Goal: Check status: Check status

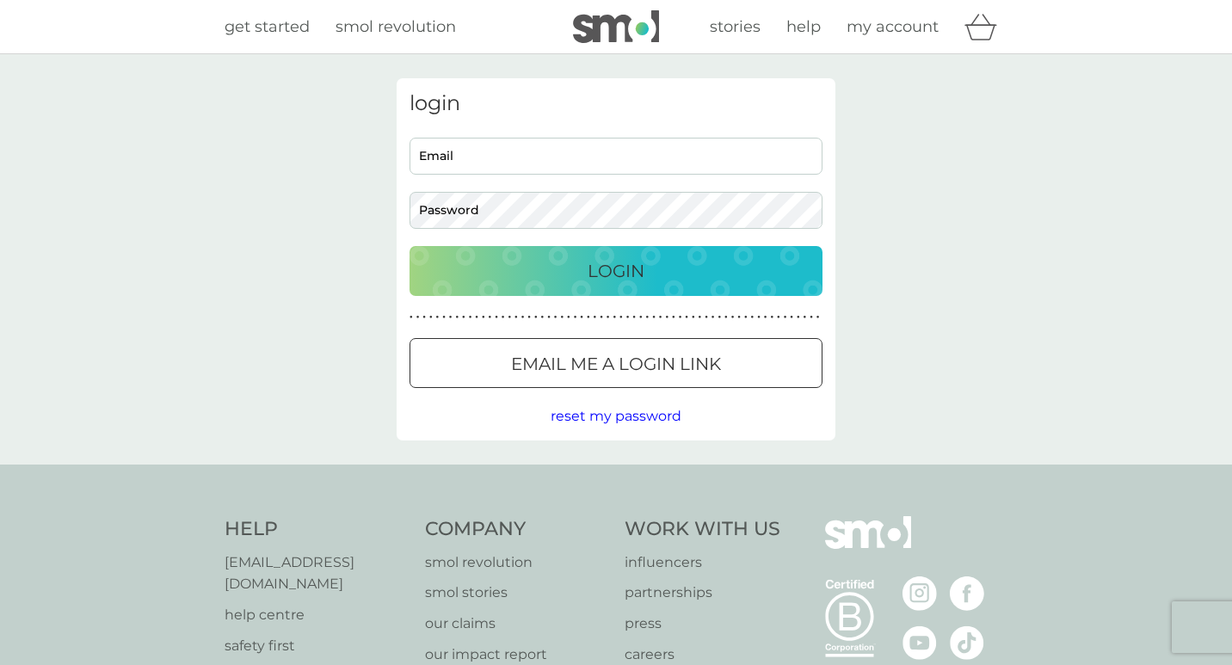
click at [542, 147] on input "Email" at bounding box center [615, 156] width 413 height 37
type input "[EMAIL_ADDRESS][DOMAIN_NAME]"
click at [409, 246] on button "Login" at bounding box center [615, 271] width 413 height 50
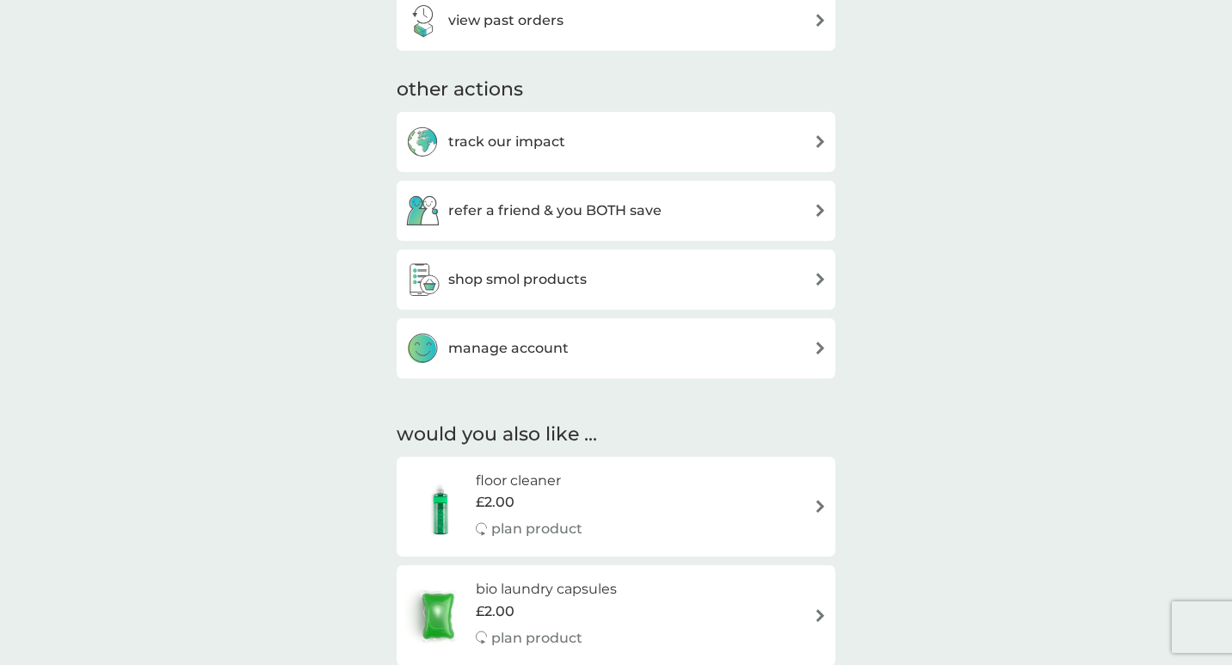
scroll to position [921, 0]
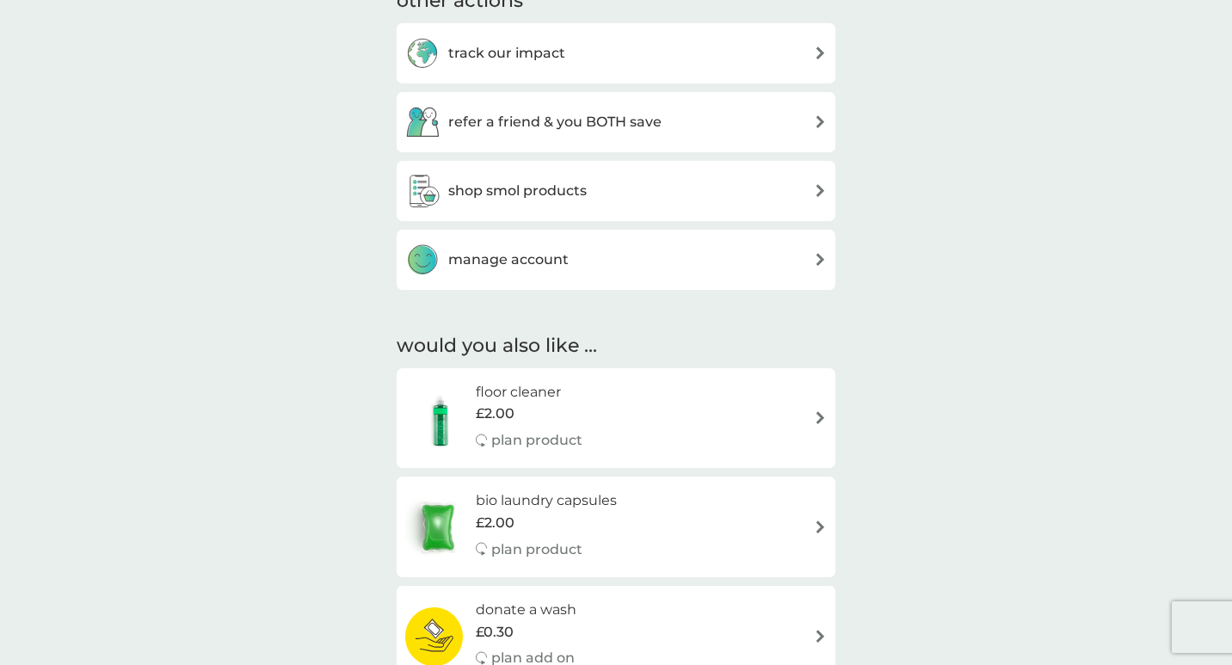
click at [486, 252] on h3 "manage account" at bounding box center [508, 260] width 120 height 22
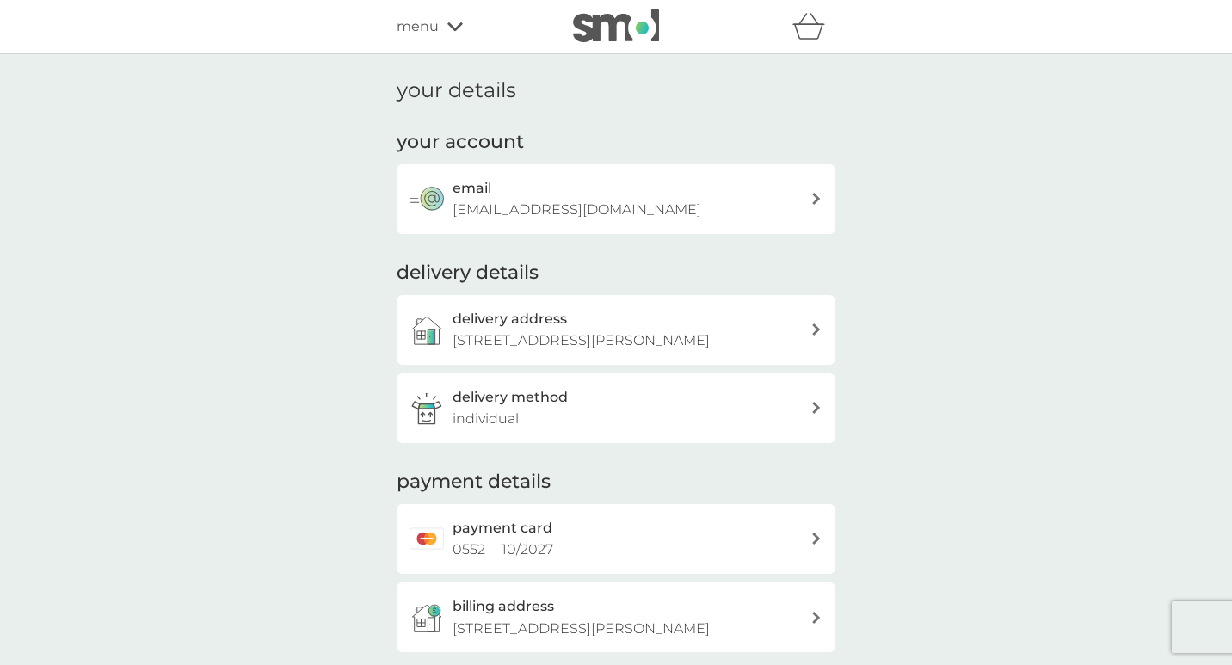
click at [407, 20] on span "menu" at bounding box center [417, 26] width 42 height 22
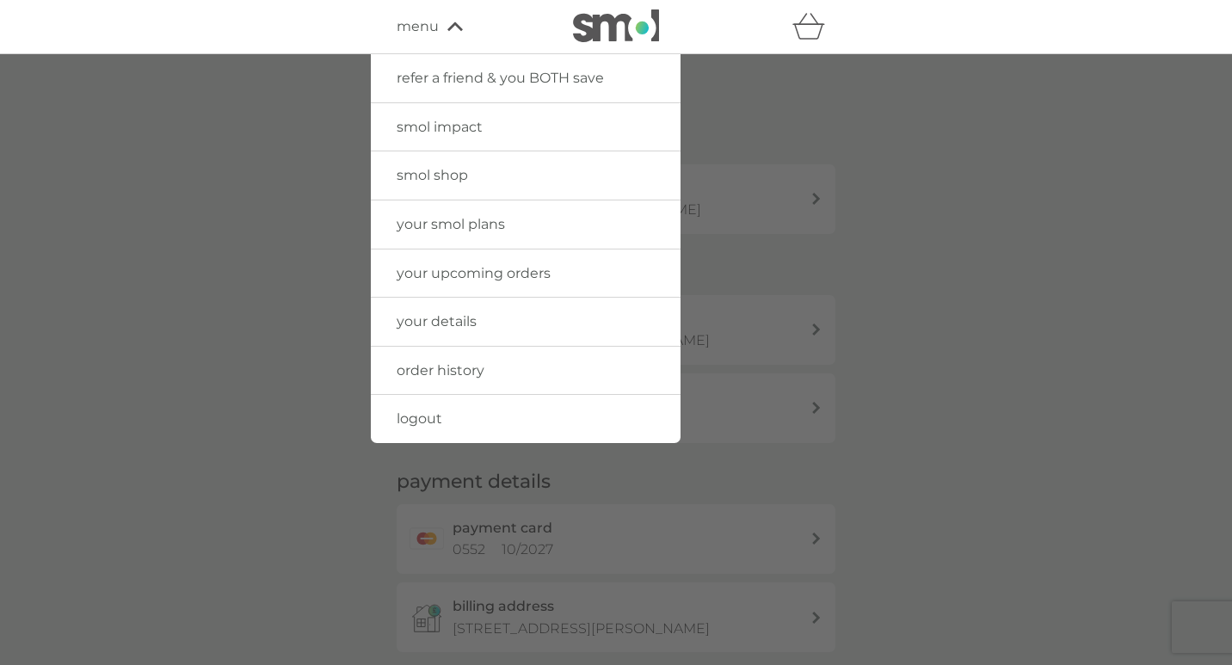
click at [200, 252] on div at bounding box center [616, 386] width 1232 height 665
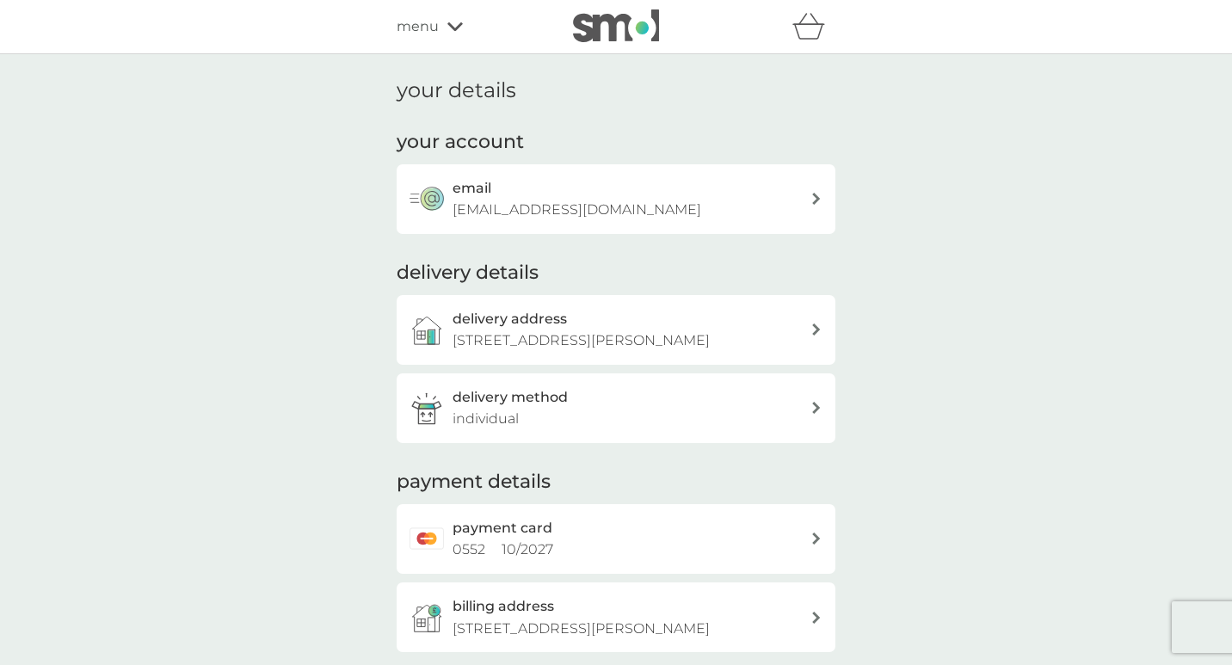
click at [424, 29] on span "menu" at bounding box center [417, 26] width 42 height 22
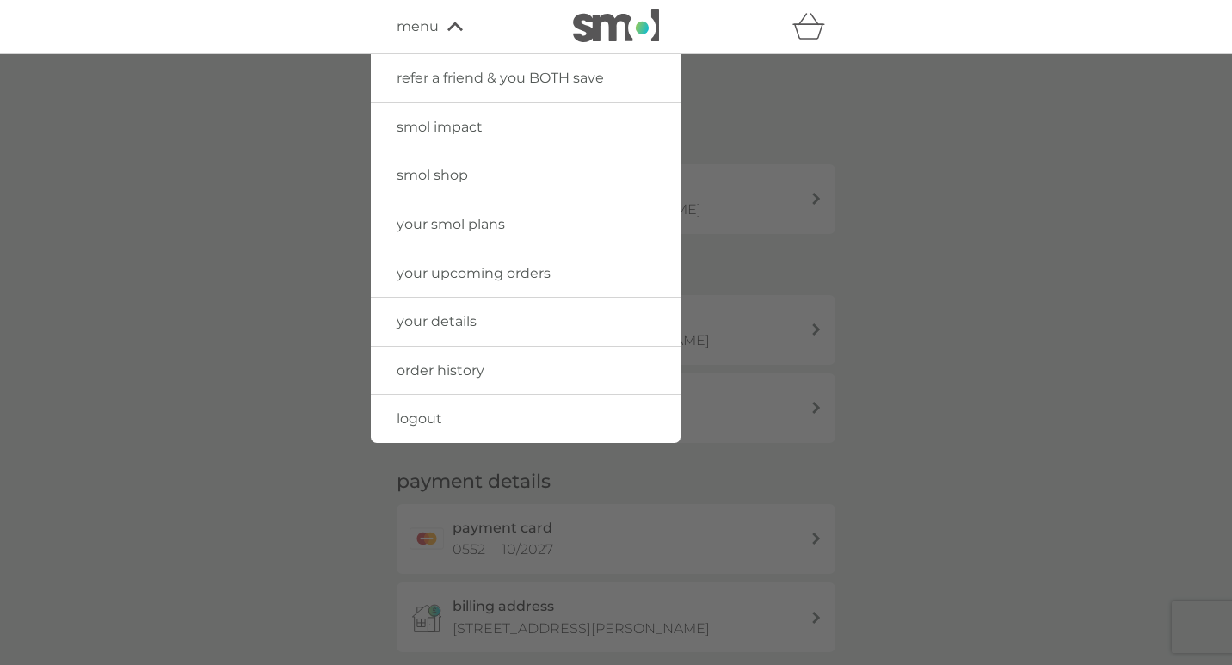
click at [445, 281] on link "your upcoming orders" at bounding box center [526, 273] width 310 height 48
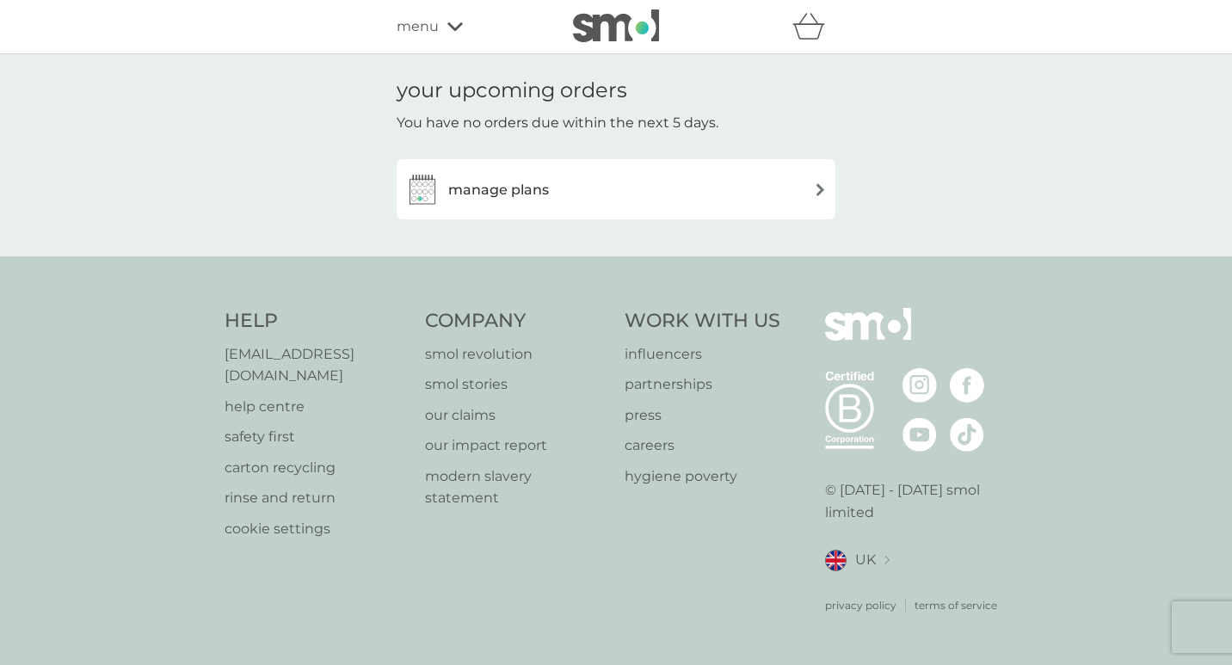
click at [398, 22] on span "menu" at bounding box center [417, 26] width 42 height 22
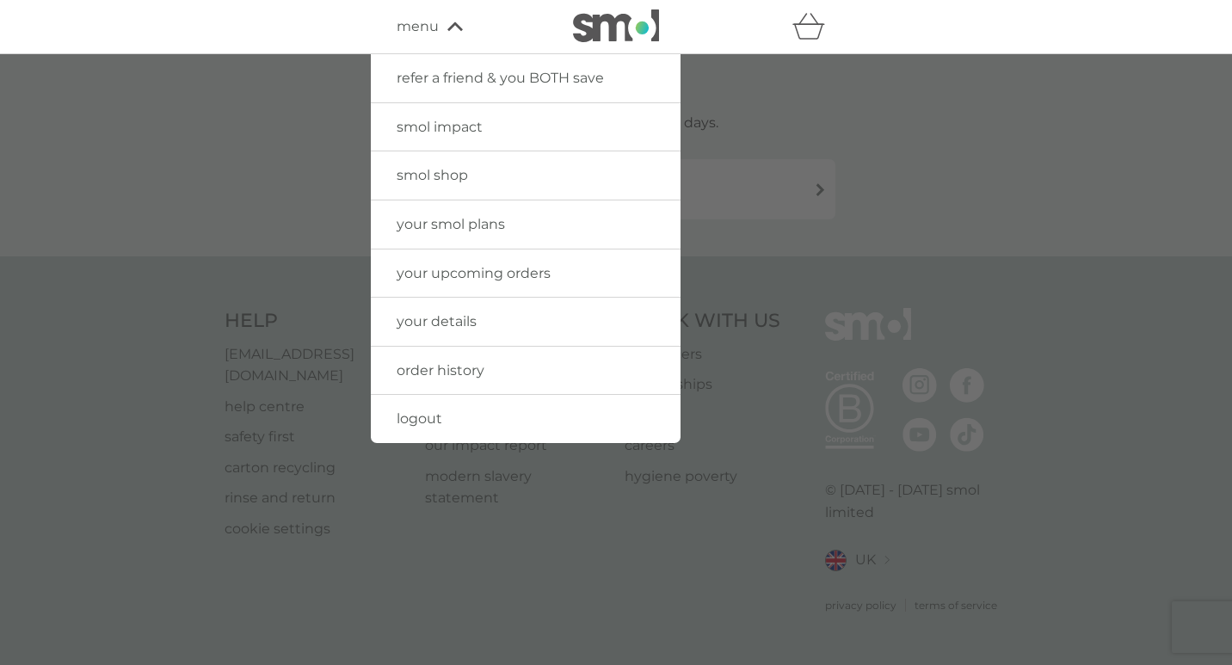
click at [458, 364] on span "order history" at bounding box center [440, 370] width 88 height 16
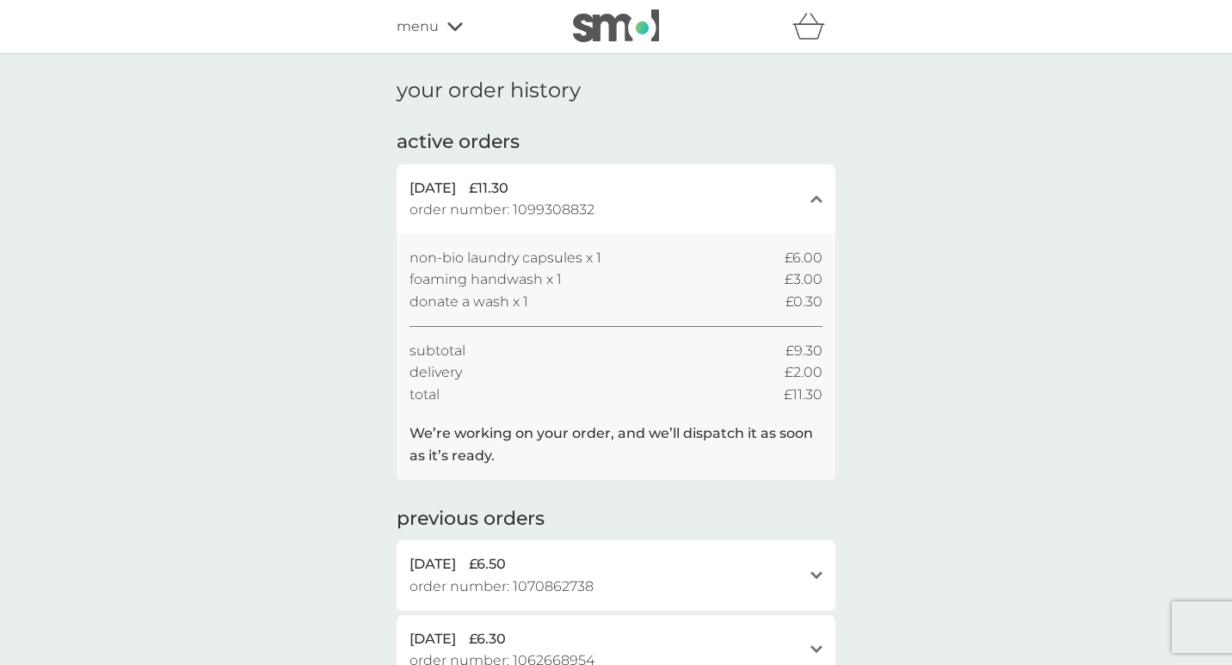
click at [934, 328] on div "your order history active orders [DATE] £11.30 order number: 1099308832 close n…" at bounding box center [616, 671] width 1232 height 1234
